Goal: Task Accomplishment & Management: Use online tool/utility

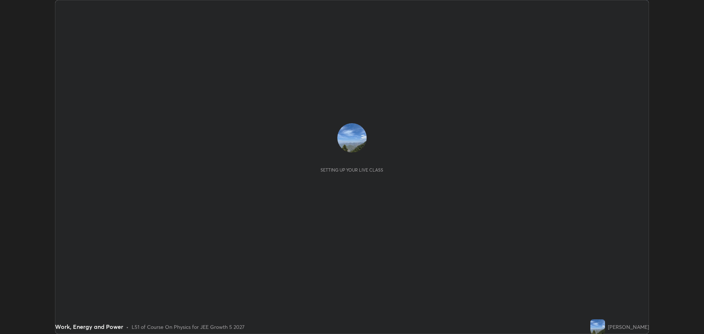
scroll to position [334, 704]
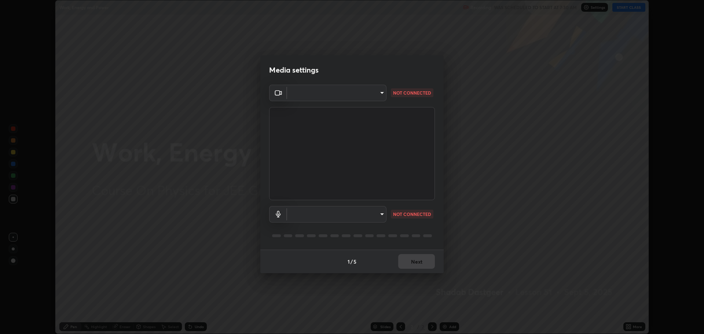
type input "323a9d05a41557c72654c8144b73322f501fd20c6a3a97a3c046e700a99f043a"
type input "01bc31e53a2735f8f176a97604b2b720035bdba476242dd5dfc888bc94a111d2"
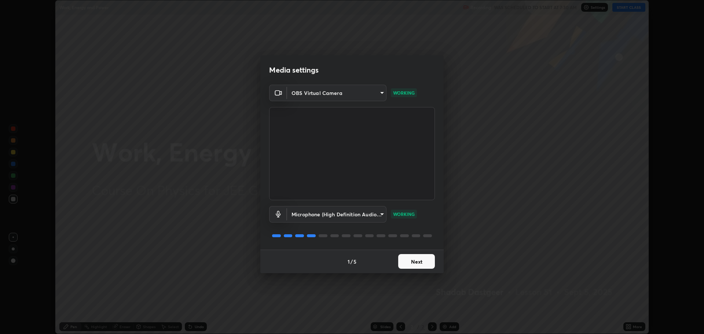
click at [419, 263] on button "Next" at bounding box center [416, 261] width 37 height 15
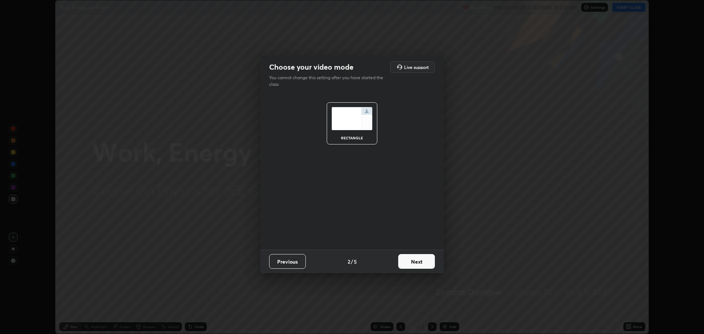
click at [419, 264] on button "Next" at bounding box center [416, 261] width 37 height 15
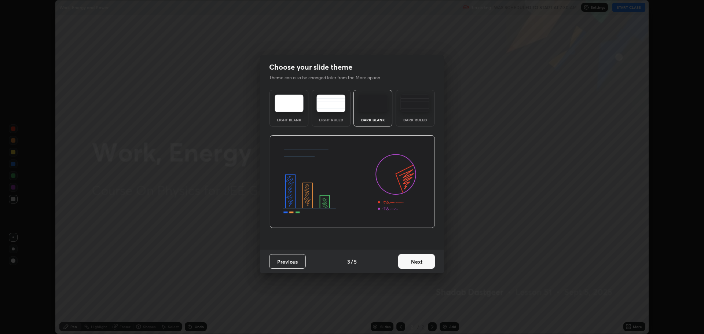
click at [420, 263] on button "Next" at bounding box center [416, 261] width 37 height 15
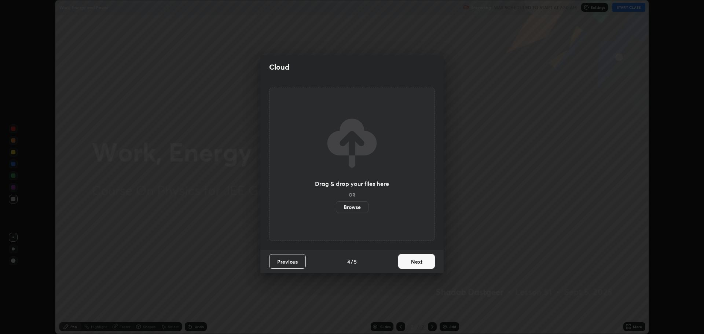
click at [416, 261] on button "Next" at bounding box center [416, 261] width 37 height 15
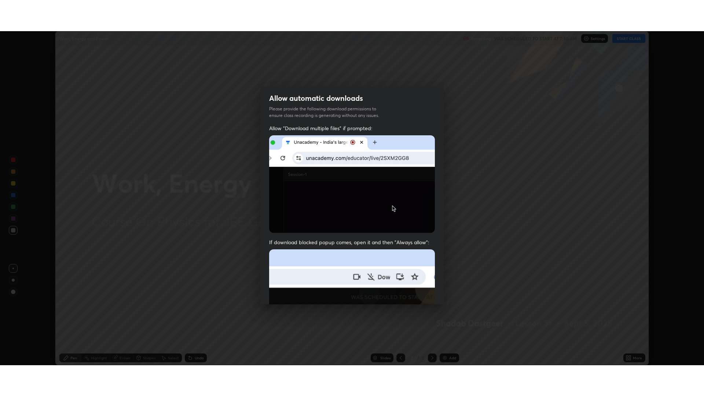
scroll to position [149, 0]
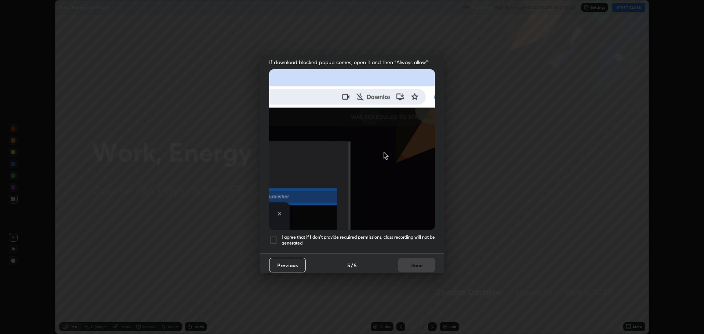
click at [272, 238] on div at bounding box center [273, 240] width 9 height 9
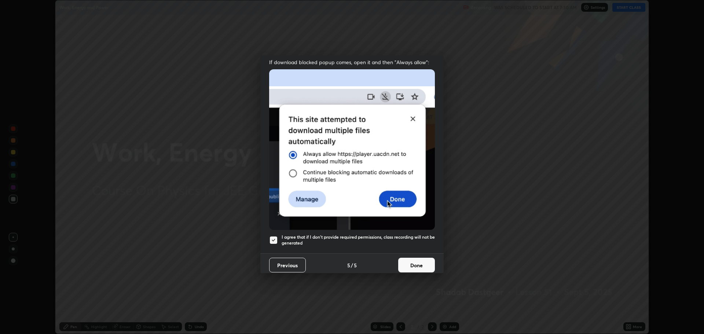
click at [419, 263] on button "Done" at bounding box center [416, 265] width 37 height 15
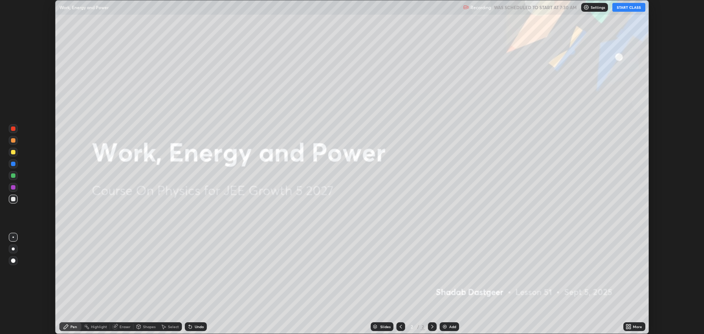
click at [637, 327] on div "More" at bounding box center [637, 327] width 9 height 4
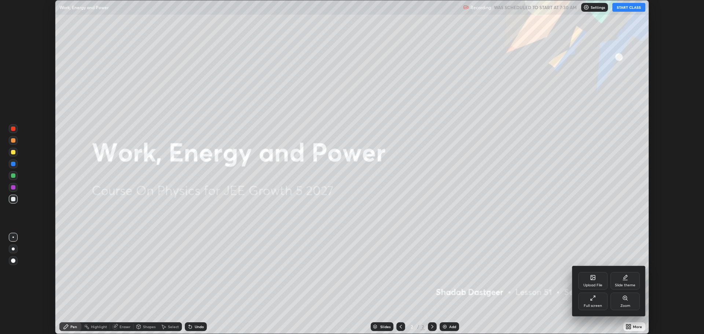
click at [598, 301] on div "Full screen" at bounding box center [592, 302] width 29 height 18
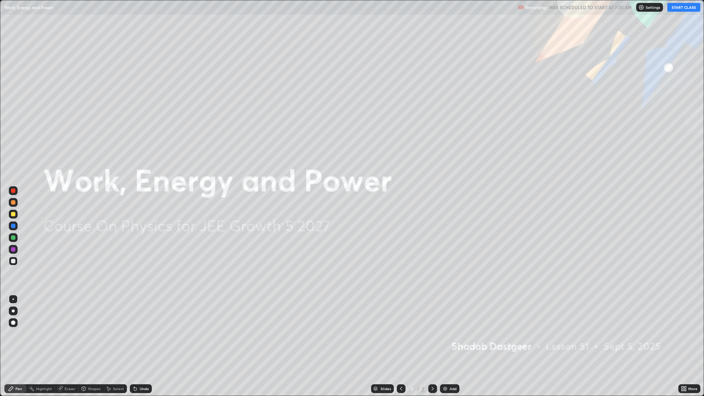
scroll to position [396, 704]
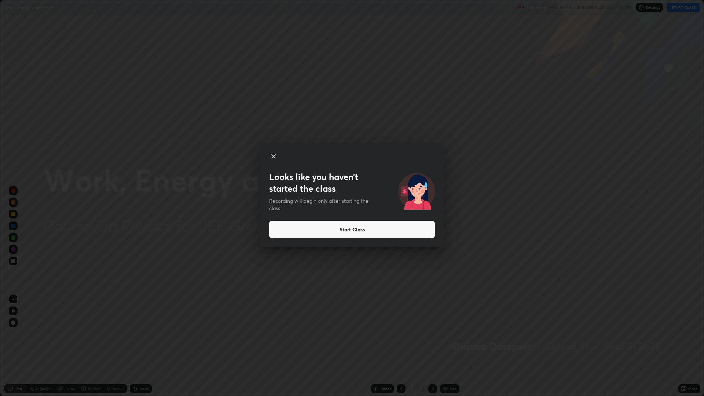
click at [373, 233] on button "Start Class" at bounding box center [352, 230] width 166 height 18
click at [348, 226] on button "Start Class" at bounding box center [352, 230] width 166 height 18
click at [274, 155] on icon at bounding box center [274, 156] width 4 height 4
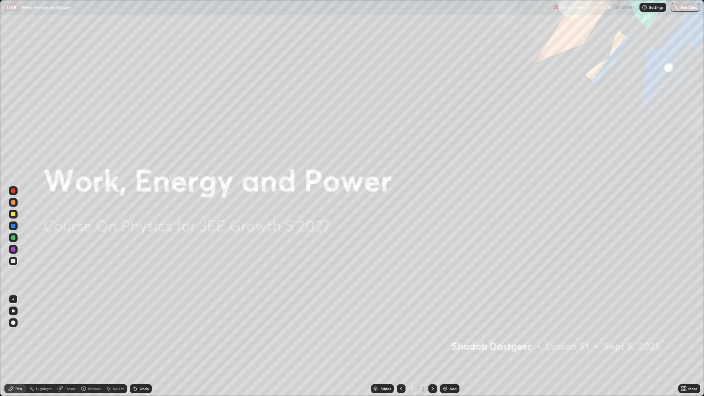
click at [451, 334] on div "Add" at bounding box center [453, 389] width 7 height 4
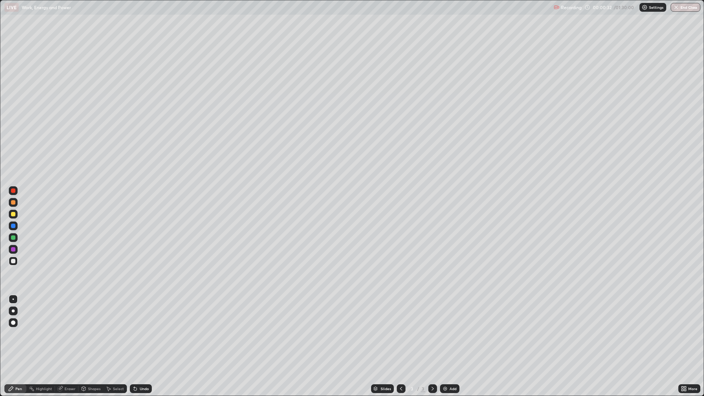
click at [12, 202] on div at bounding box center [13, 202] width 4 height 4
click at [42, 334] on div "Highlight" at bounding box center [44, 389] width 16 height 4
click at [13, 191] on div at bounding box center [13, 191] width 4 height 4
click at [140, 334] on div "Undo" at bounding box center [144, 389] width 9 height 4
click at [13, 226] on div at bounding box center [13, 226] width 4 height 4
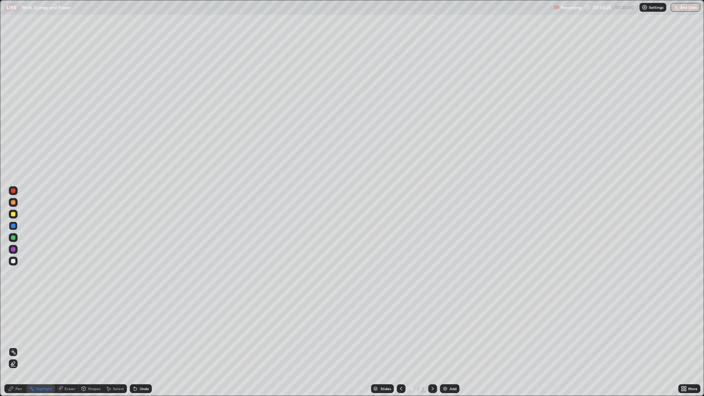
click at [14, 204] on div at bounding box center [13, 202] width 4 height 4
click at [19, 334] on div "Pen" at bounding box center [18, 389] width 7 height 4
click at [119, 334] on div "Select" at bounding box center [118, 389] width 11 height 4
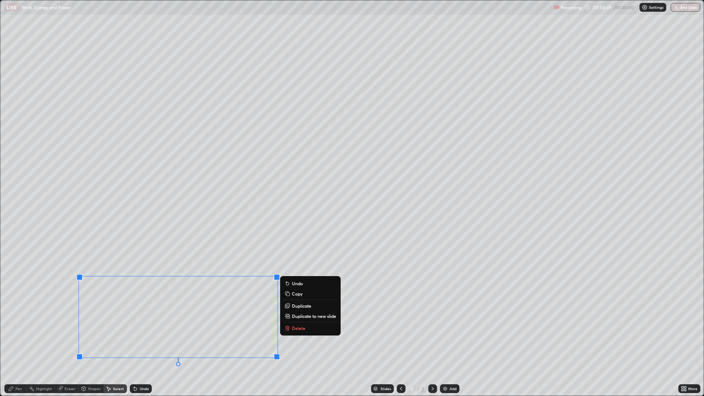
click at [301, 329] on p "Delete" at bounding box center [299, 328] width 14 height 6
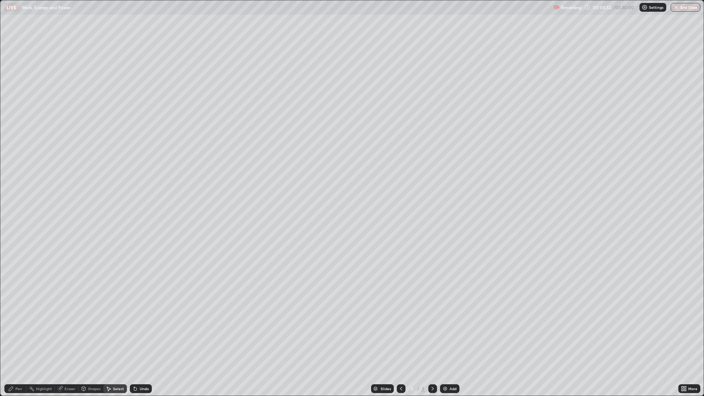
click at [82, 221] on div "0 ° Undo Copy Duplicate Duplicate to new slide Delete" at bounding box center [352, 197] width 704 height 395
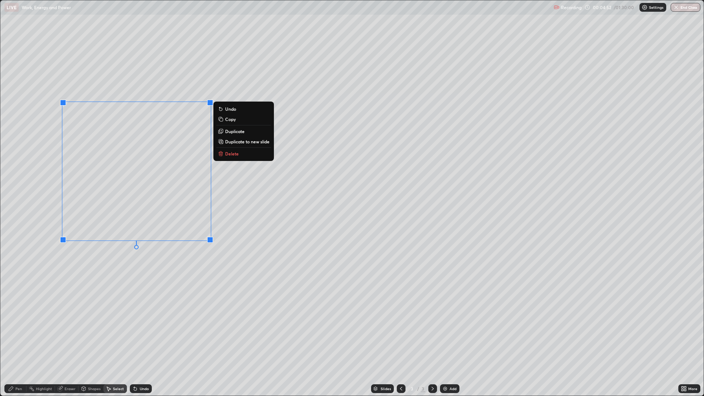
click at [106, 200] on div "0 ° Undo Copy Duplicate Duplicate to new slide Delete" at bounding box center [352, 197] width 704 height 395
click at [20, 334] on div "Pen" at bounding box center [18, 389] width 7 height 4
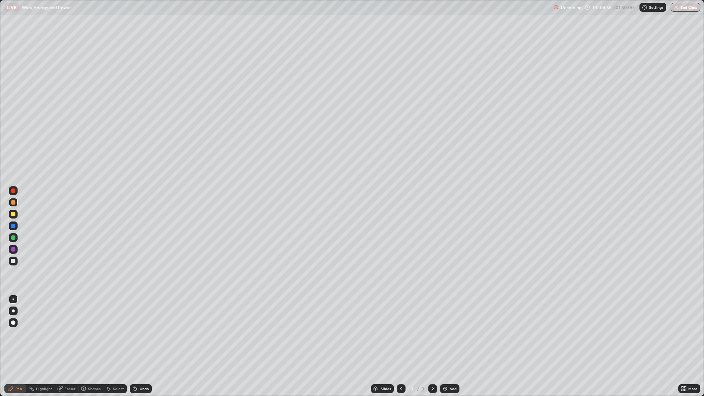
click at [13, 261] on div at bounding box center [13, 261] width 4 height 4
click at [143, 334] on div "Undo" at bounding box center [144, 389] width 9 height 4
click at [147, 334] on div "Undo" at bounding box center [144, 389] width 9 height 4
click at [148, 334] on div "Undo" at bounding box center [141, 388] width 22 height 9
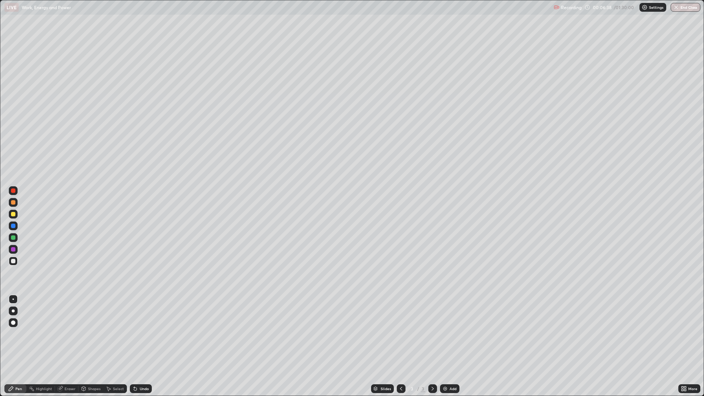
click at [142, 334] on div "Undo" at bounding box center [144, 389] width 9 height 4
click at [141, 334] on div "Undo" at bounding box center [144, 389] width 9 height 4
click at [134, 334] on div "Undo" at bounding box center [139, 388] width 25 height 15
click at [135, 334] on icon at bounding box center [135, 389] width 6 height 6
click at [133, 334] on icon at bounding box center [135, 389] width 6 height 6
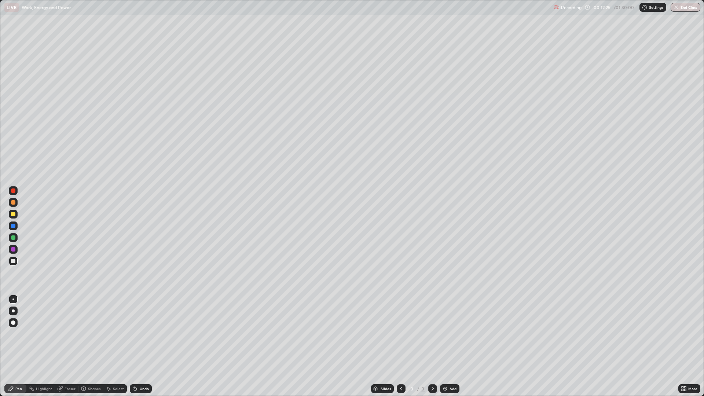
click at [451, 334] on div "Add" at bounding box center [453, 389] width 7 height 4
click at [13, 202] on div at bounding box center [13, 202] width 4 height 4
click at [118, 334] on div "Select" at bounding box center [118, 389] width 11 height 4
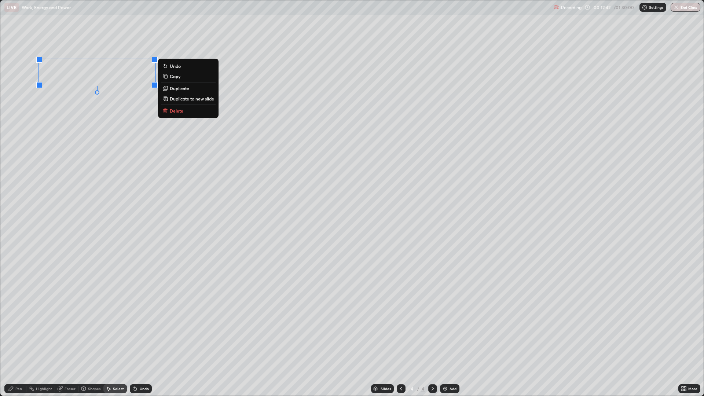
click at [176, 111] on p "Delete" at bounding box center [177, 111] width 14 height 6
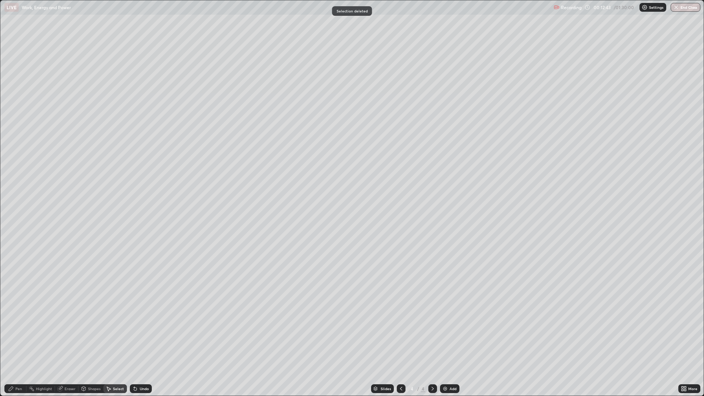
click at [18, 334] on div "Pen" at bounding box center [18, 389] width 7 height 4
click at [14, 261] on div at bounding box center [13, 261] width 4 height 4
click at [11, 214] on div at bounding box center [13, 214] width 4 height 4
click at [13, 249] on div at bounding box center [13, 249] width 4 height 4
click at [14, 262] on div at bounding box center [13, 261] width 4 height 4
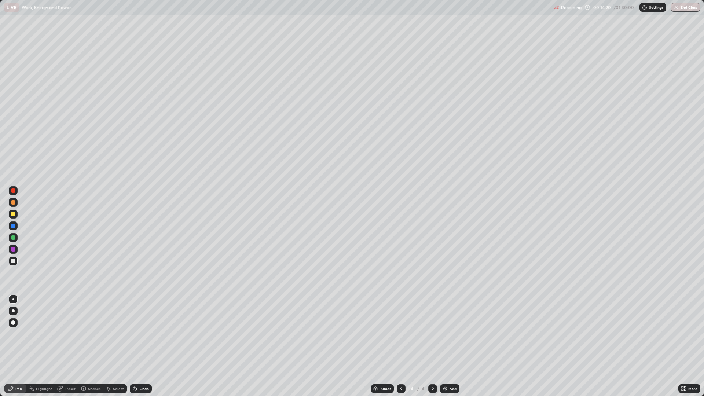
click at [12, 260] on div at bounding box center [13, 261] width 4 height 4
click at [12, 202] on div at bounding box center [13, 202] width 4 height 4
click at [15, 263] on div at bounding box center [13, 261] width 4 height 4
click at [15, 204] on div at bounding box center [13, 202] width 4 height 4
click at [15, 201] on div at bounding box center [13, 202] width 4 height 4
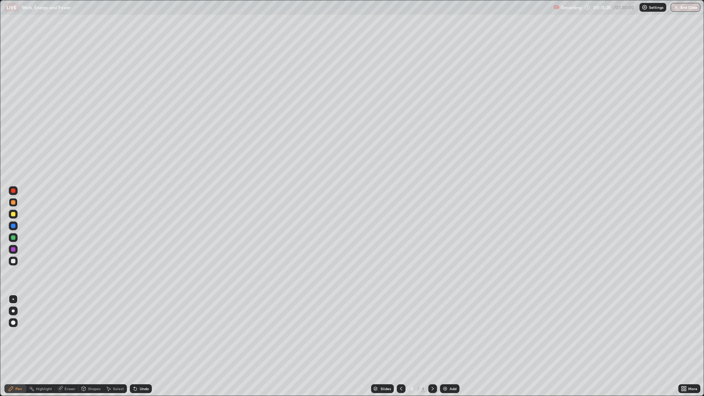
click at [13, 261] on div at bounding box center [13, 261] width 4 height 4
click at [140, 334] on div "Undo" at bounding box center [144, 389] width 9 height 4
click at [149, 334] on div "Undo" at bounding box center [141, 388] width 22 height 9
click at [13, 202] on div at bounding box center [13, 202] width 4 height 4
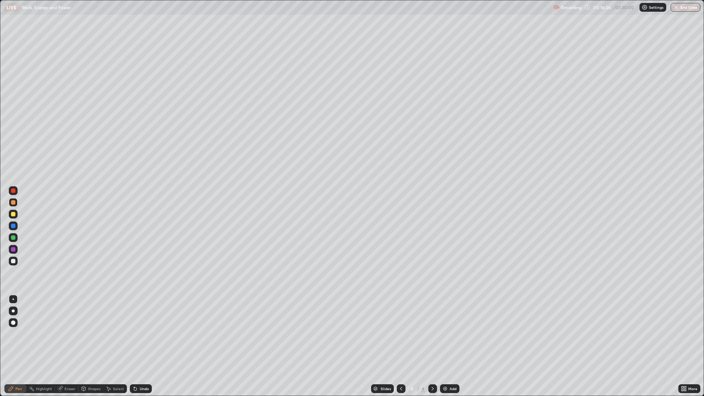
click at [13, 261] on div at bounding box center [13, 261] width 4 height 4
click at [69, 334] on div "Eraser" at bounding box center [70, 389] width 11 height 4
click at [12, 300] on div at bounding box center [13, 299] width 9 height 9
click at [18, 334] on div "Pen" at bounding box center [18, 389] width 7 height 4
click at [450, 334] on div "Add" at bounding box center [453, 389] width 7 height 4
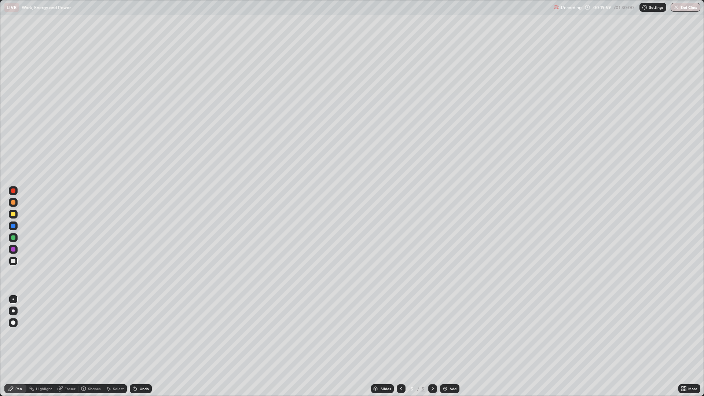
click at [13, 261] on div at bounding box center [13, 261] width 4 height 4
click at [400, 334] on icon at bounding box center [401, 389] width 6 height 6
click at [430, 334] on icon at bounding box center [433, 389] width 6 height 6
click at [13, 260] on div at bounding box center [13, 261] width 4 height 4
click at [13, 191] on div at bounding box center [13, 191] width 4 height 4
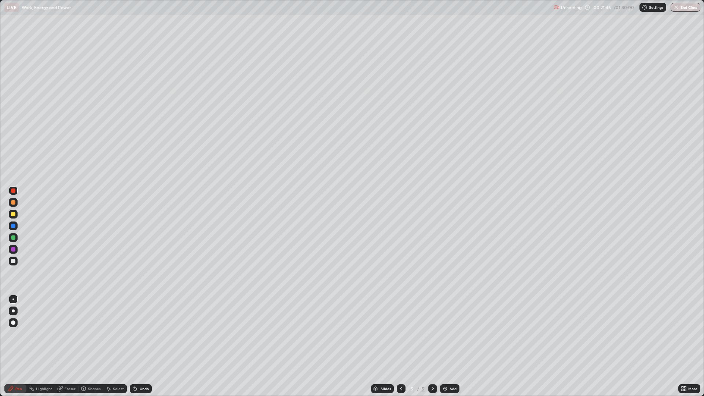
click at [138, 334] on div "Undo" at bounding box center [141, 388] width 22 height 9
click at [134, 334] on icon at bounding box center [135, 389] width 3 height 3
click at [13, 261] on div at bounding box center [13, 261] width 4 height 4
click at [13, 214] on div at bounding box center [13, 214] width 4 height 4
click at [144, 334] on div "Undo" at bounding box center [144, 389] width 9 height 4
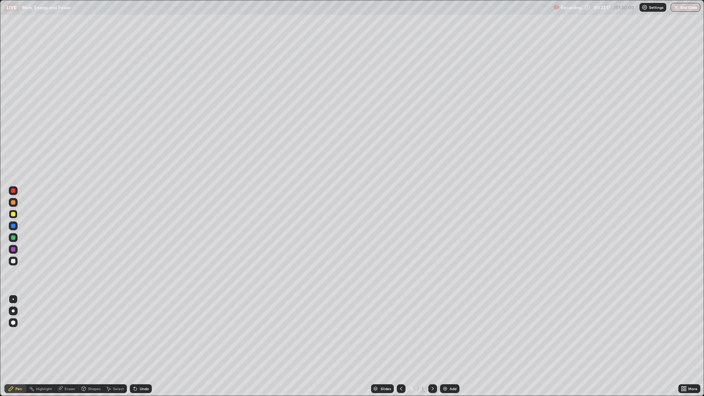
click at [144, 334] on div "Undo" at bounding box center [144, 389] width 9 height 4
click at [146, 334] on div "Undo" at bounding box center [144, 389] width 9 height 4
click at [12, 260] on div at bounding box center [13, 261] width 4 height 4
click at [13, 226] on div at bounding box center [13, 226] width 4 height 4
click at [13, 261] on div at bounding box center [13, 261] width 4 height 4
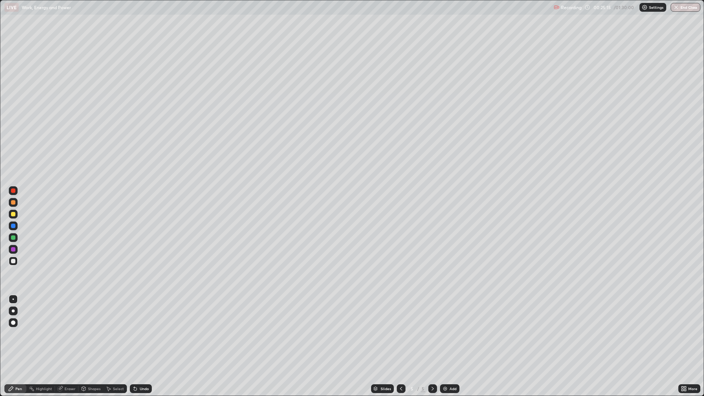
click at [135, 334] on icon at bounding box center [135, 389] width 6 height 6
click at [134, 334] on icon at bounding box center [134, 387] width 1 height 1
click at [65, 334] on div "Eraser" at bounding box center [70, 389] width 11 height 4
click at [11, 334] on icon at bounding box center [11, 389] width 4 height 4
click at [143, 334] on div "Undo" at bounding box center [144, 389] width 9 height 4
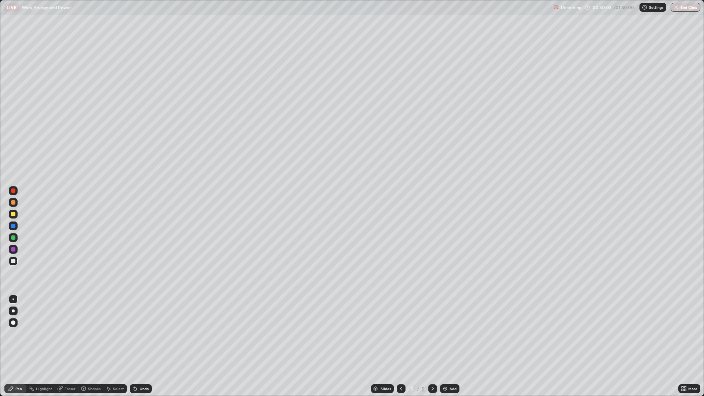
click at [452, 334] on div "Add" at bounding box center [453, 389] width 7 height 4
click at [12, 202] on div at bounding box center [13, 202] width 4 height 4
click at [15, 262] on div at bounding box center [13, 261] width 4 height 4
click at [65, 334] on div "Eraser" at bounding box center [70, 389] width 11 height 4
click at [19, 334] on div "Pen" at bounding box center [18, 389] width 7 height 4
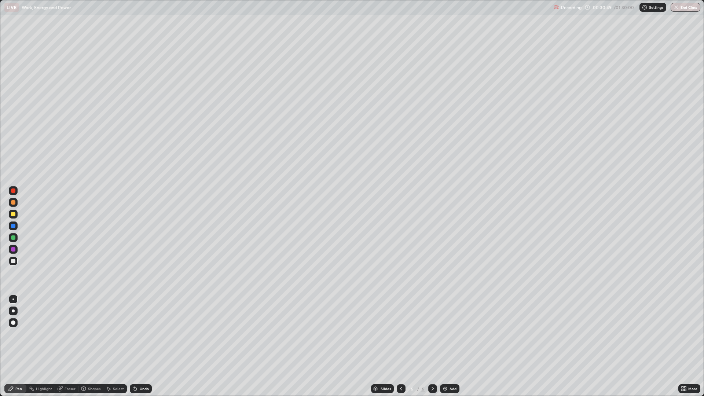
click at [68, 334] on div "Eraser" at bounding box center [70, 389] width 11 height 4
click at [14, 334] on div "Pen" at bounding box center [15, 388] width 22 height 9
click at [403, 334] on icon at bounding box center [401, 389] width 6 height 6
click at [430, 334] on icon at bounding box center [433, 389] width 6 height 6
click at [452, 334] on div "Add" at bounding box center [453, 389] width 7 height 4
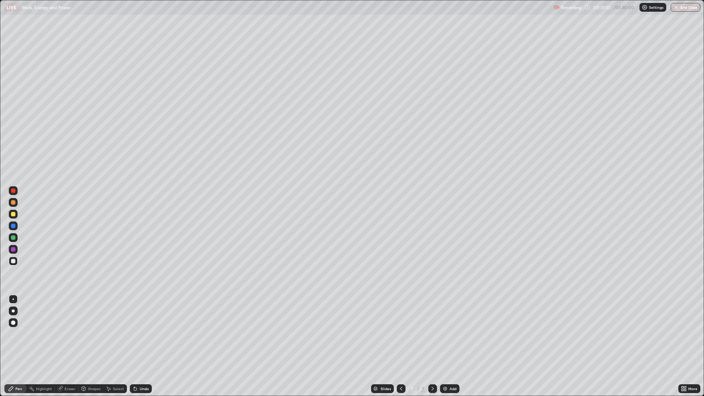
click at [399, 334] on icon at bounding box center [401, 389] width 6 height 6
click at [451, 334] on div "Add" at bounding box center [453, 389] width 7 height 4
click at [12, 203] on div at bounding box center [13, 202] width 4 height 4
click at [12, 259] on div at bounding box center [13, 261] width 4 height 4
click at [399, 334] on icon at bounding box center [401, 389] width 6 height 6
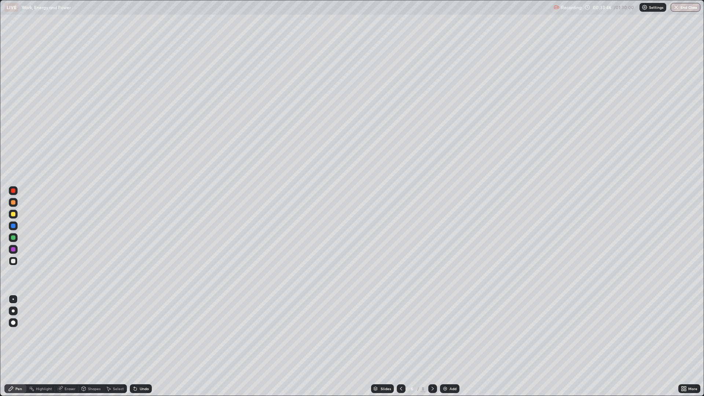
click at [401, 334] on icon at bounding box center [401, 389] width 2 height 4
click at [430, 334] on icon at bounding box center [433, 389] width 6 height 6
click at [140, 334] on div "Undo" at bounding box center [144, 389] width 9 height 4
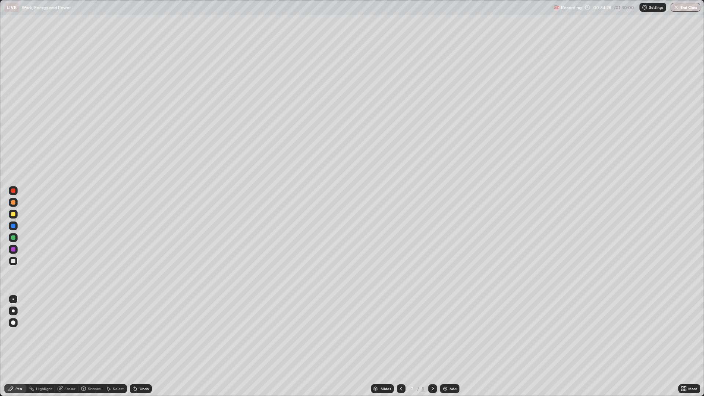
click at [13, 215] on div at bounding box center [13, 214] width 4 height 4
click at [14, 215] on div at bounding box center [13, 214] width 4 height 4
click at [14, 261] on div at bounding box center [13, 261] width 4 height 4
click at [13, 216] on div at bounding box center [13, 214] width 4 height 4
click at [14, 259] on div at bounding box center [13, 261] width 4 height 4
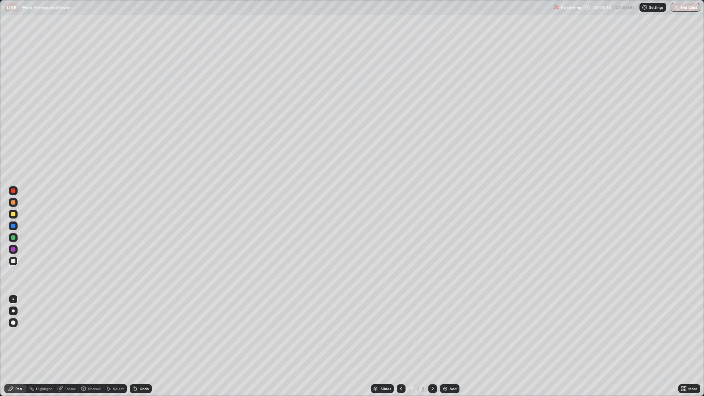
click at [13, 212] on div at bounding box center [13, 214] width 4 height 4
click at [14, 189] on div at bounding box center [13, 191] width 4 height 4
click at [15, 202] on div at bounding box center [13, 202] width 4 height 4
click at [65, 334] on div "Eraser" at bounding box center [70, 389] width 11 height 4
click at [18, 334] on div "Pen" at bounding box center [18, 389] width 7 height 4
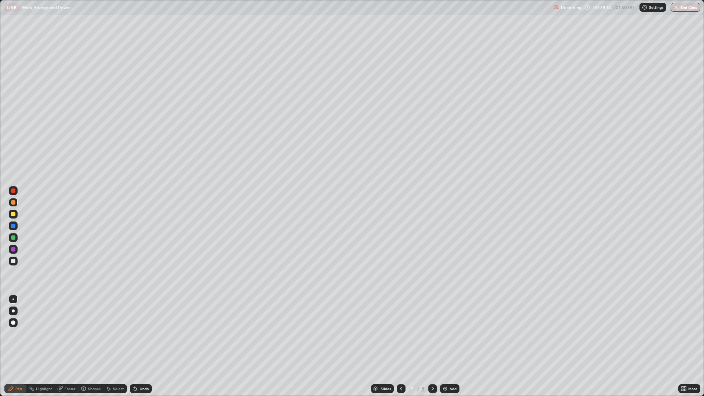
click at [14, 260] on div at bounding box center [13, 261] width 4 height 4
click at [149, 334] on div "Undo" at bounding box center [141, 388] width 22 height 9
click at [151, 334] on div "Undo" at bounding box center [141, 388] width 22 height 9
click at [442, 334] on img at bounding box center [445, 389] width 6 height 6
click at [13, 192] on div at bounding box center [13, 191] width 4 height 4
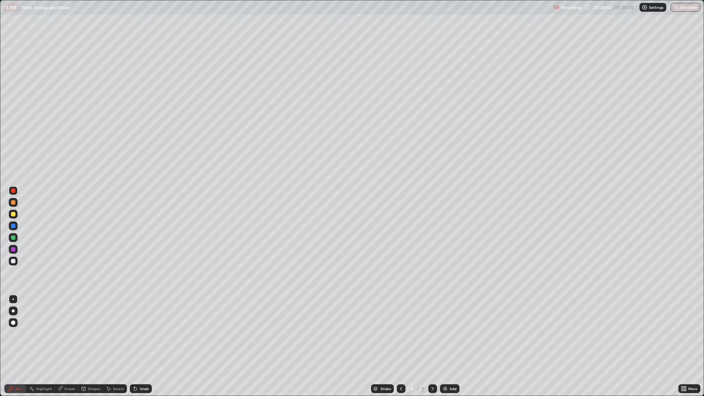
click at [144, 334] on div "Undo" at bounding box center [144, 389] width 9 height 4
click at [11, 262] on div at bounding box center [13, 261] width 4 height 4
click at [452, 334] on div "Add" at bounding box center [453, 389] width 7 height 4
click at [14, 203] on div at bounding box center [13, 202] width 4 height 4
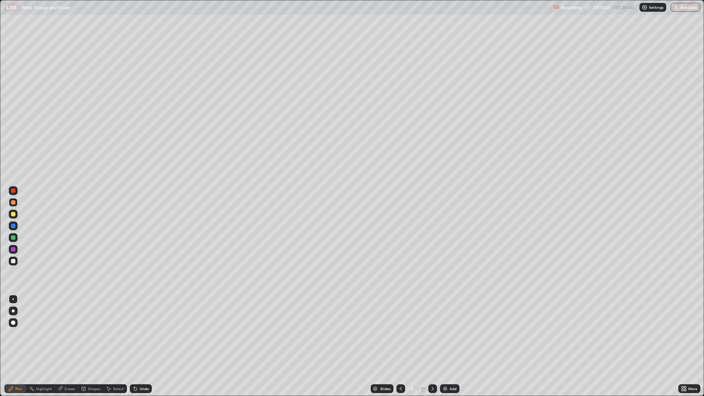
click at [13, 260] on div at bounding box center [13, 261] width 4 height 4
click at [140, 334] on div "Undo" at bounding box center [144, 389] width 9 height 4
click at [66, 334] on div "Eraser" at bounding box center [70, 389] width 11 height 4
click at [17, 334] on div "Pen" at bounding box center [18, 389] width 7 height 4
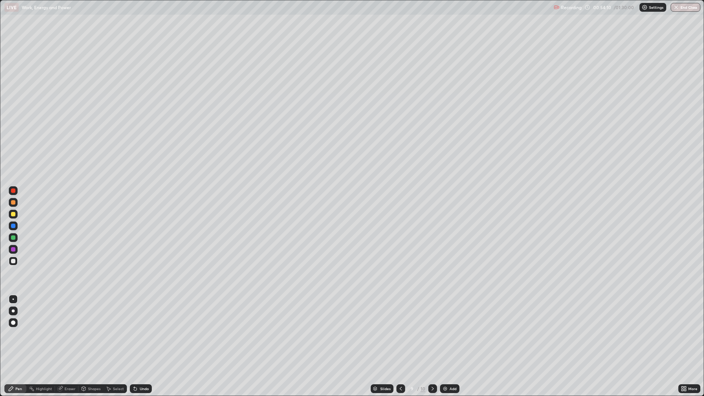
click at [134, 334] on icon at bounding box center [134, 387] width 1 height 1
click at [446, 334] on img at bounding box center [445, 389] width 6 height 6
click at [12, 193] on div at bounding box center [13, 191] width 4 height 4
click at [13, 261] on div at bounding box center [13, 261] width 4 height 4
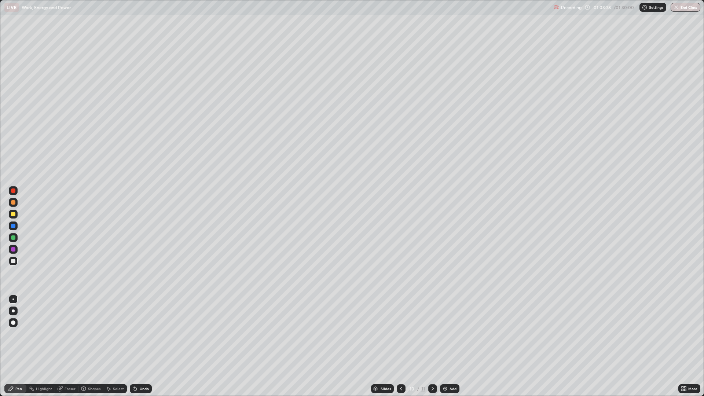
click at [0, 254] on div "Setting up your live class" at bounding box center [352, 198] width 704 height 396
click at [0, 255] on div "Setting up your live class" at bounding box center [352, 198] width 704 height 396
click at [682, 10] on button "End Class" at bounding box center [686, 7] width 30 height 9
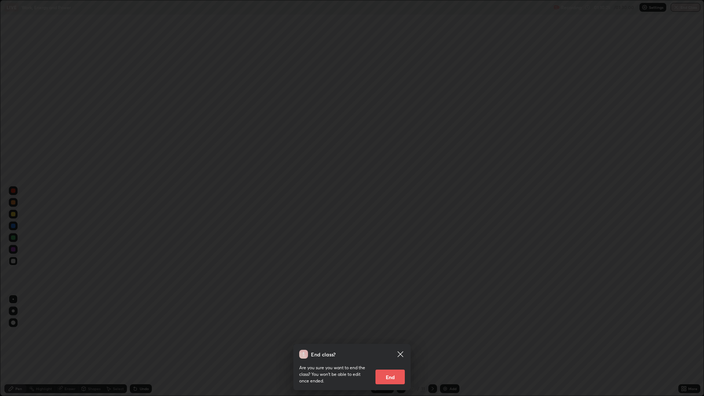
click at [395, 334] on button "End" at bounding box center [390, 377] width 29 height 15
